Goal: Information Seeking & Learning: Learn about a topic

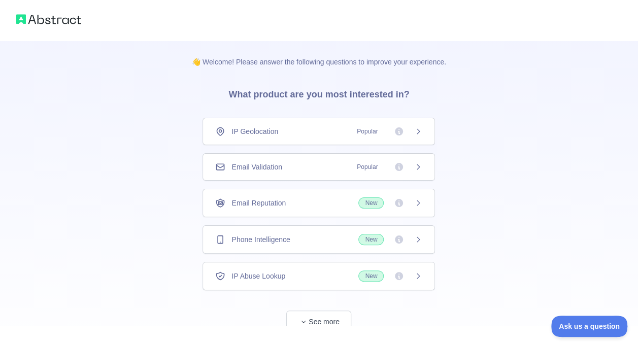
scroll to position [29, 0]
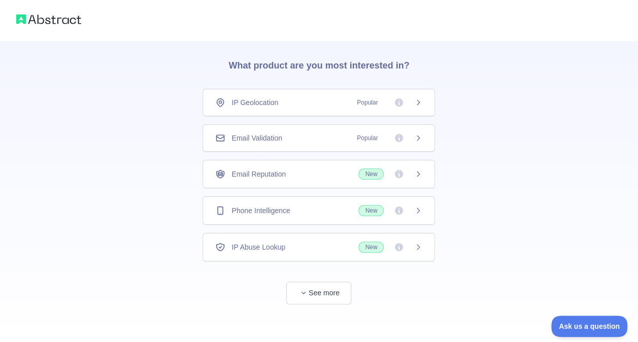
click at [384, 103] on span "Popular" at bounding box center [367, 102] width 33 height 10
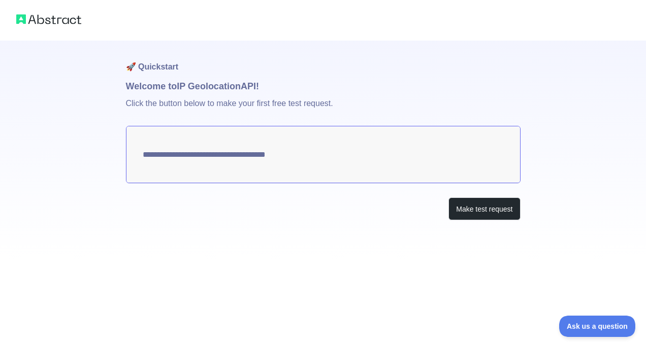
type textarea "**********"
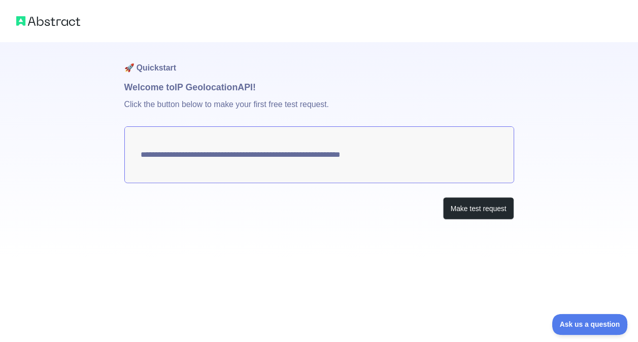
scroll to position [29, 0]
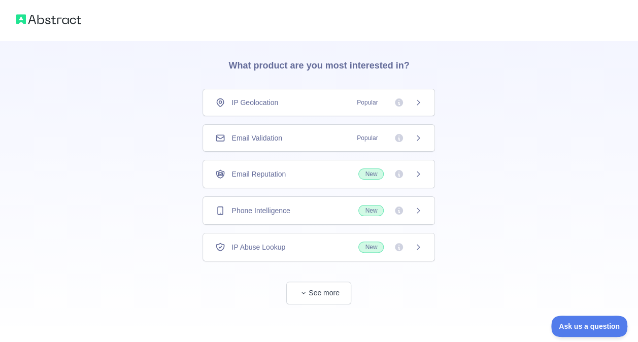
click at [306, 178] on div "Email Reputation New" at bounding box center [318, 174] width 207 height 11
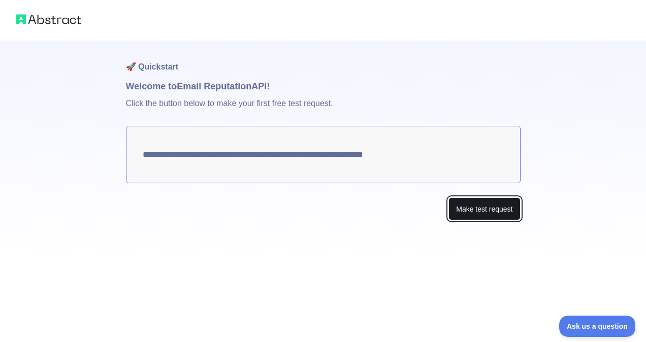
click at [486, 211] on button "Make test request" at bounding box center [484, 209] width 72 height 23
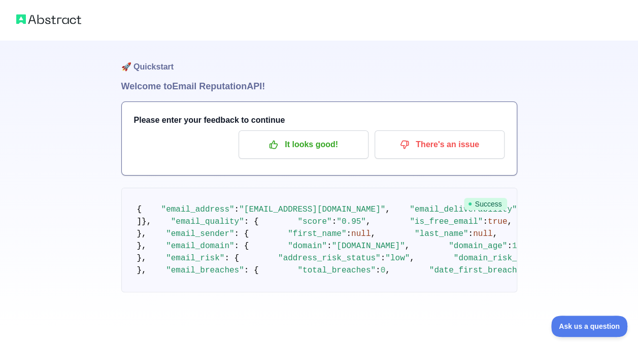
click at [57, 16] on img at bounding box center [48, 19] width 65 height 14
click at [332, 152] on p "It looks good!" at bounding box center [303, 144] width 115 height 17
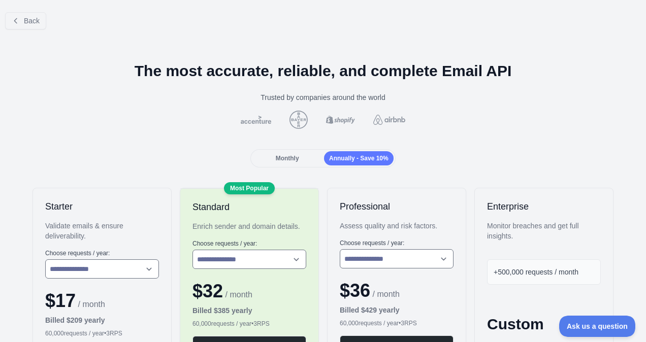
click at [293, 157] on span "Monthly" at bounding box center [287, 158] width 23 height 7
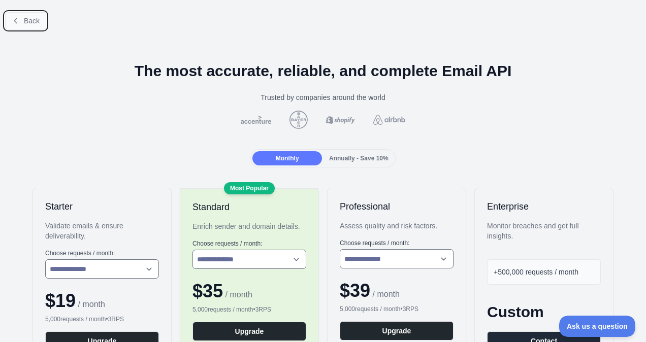
click at [21, 21] on button "Back" at bounding box center [25, 20] width 41 height 17
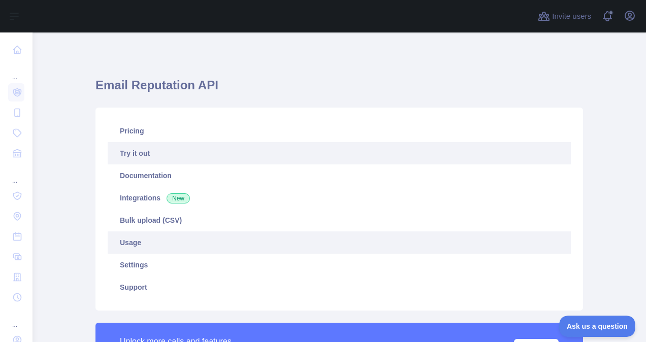
click at [132, 239] on link "Usage" at bounding box center [339, 243] width 463 height 22
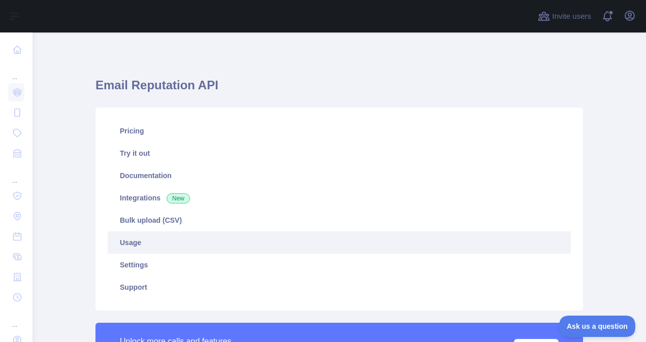
scroll to position [310, 605]
click at [145, 243] on link "Usage" at bounding box center [339, 243] width 463 height 22
click at [127, 244] on link "Usage" at bounding box center [339, 243] width 463 height 22
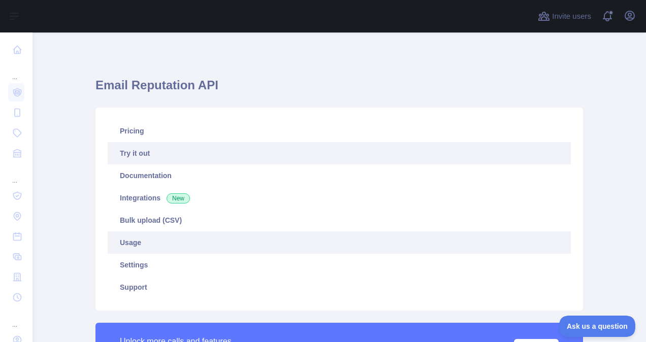
click at [123, 150] on link "Try it out" at bounding box center [339, 153] width 463 height 22
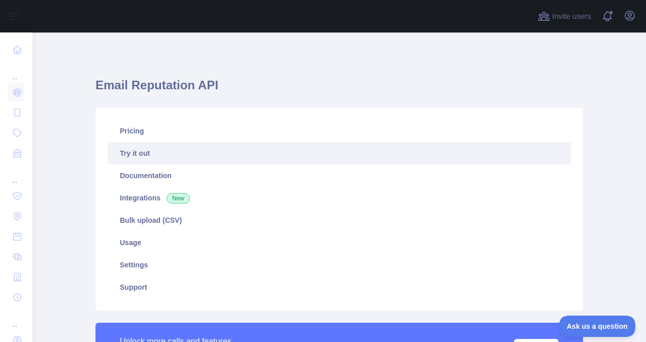
click at [128, 154] on link "Try it out" at bounding box center [339, 153] width 463 height 22
click at [108, 142] on link "Try it out" at bounding box center [339, 153] width 463 height 22
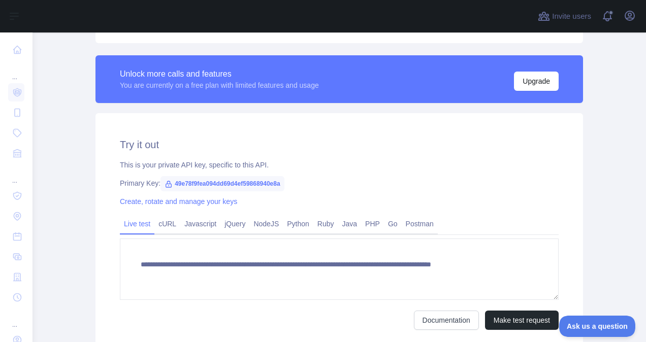
scroll to position [354, 0]
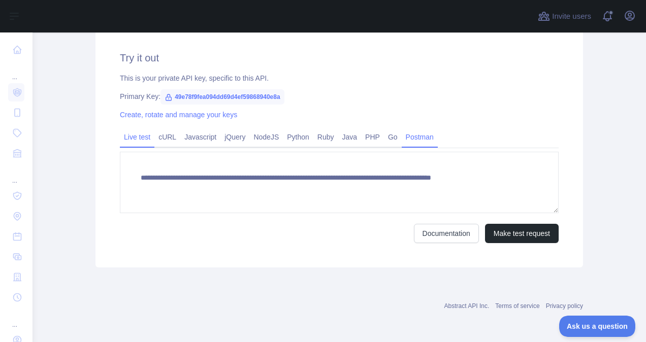
click at [412, 137] on link "Postman" at bounding box center [420, 137] width 36 height 16
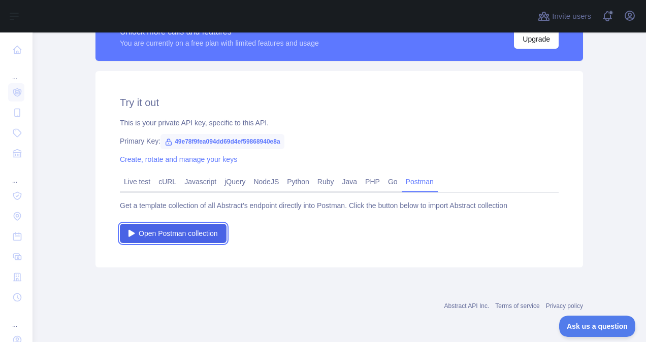
click at [191, 239] on link "Open Postman collection" at bounding box center [173, 233] width 107 height 19
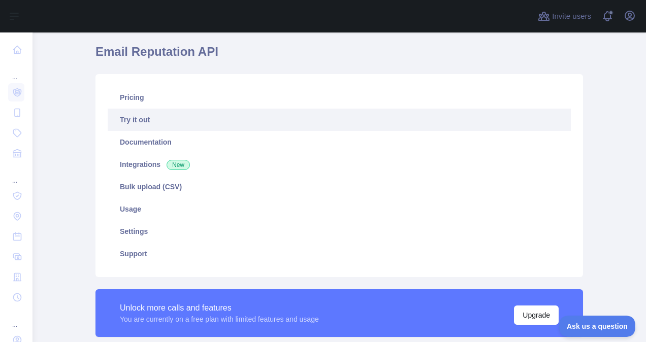
scroll to position [32, 0]
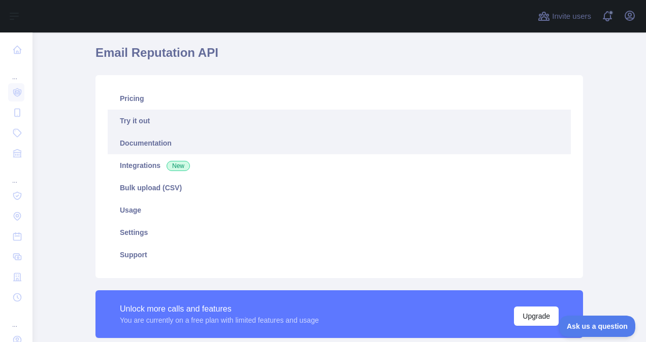
click at [157, 148] on link "Documentation" at bounding box center [339, 143] width 463 height 22
